Goal: Find specific page/section: Find specific page/section

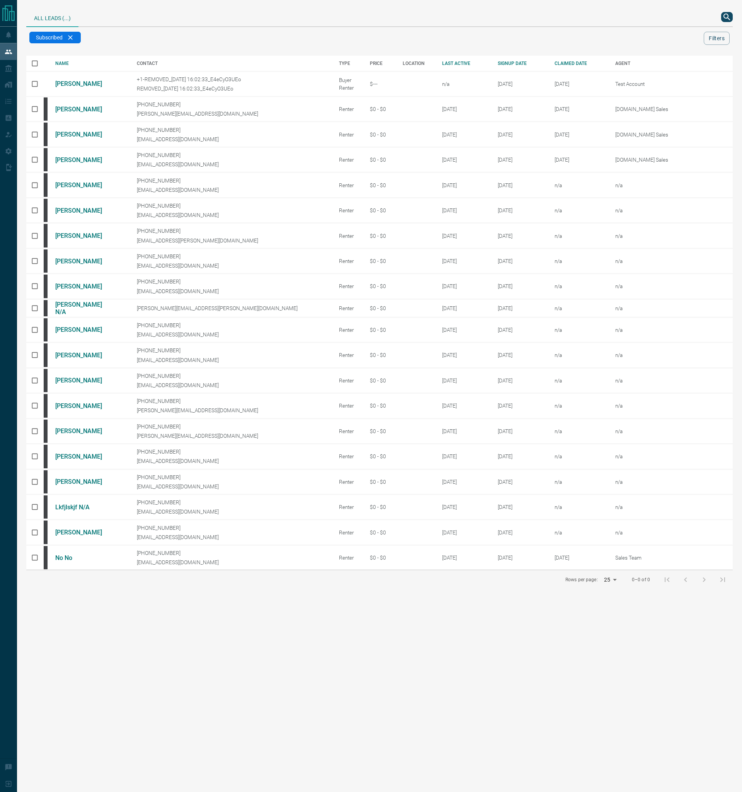
click at [151, 20] on div "All Leads (...)" at bounding box center [273, 17] width 495 height 19
click at [729, 17] on icon "search button" at bounding box center [727, 16] width 9 height 9
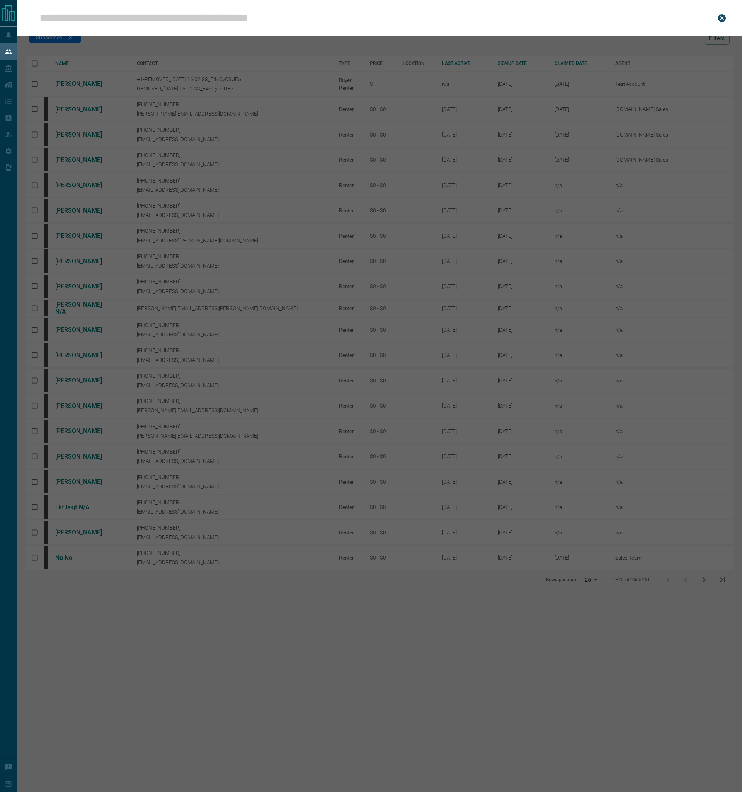
click at [165, 23] on input "Leads Search Bar" at bounding box center [372, 18] width 667 height 24
